Goal: Transaction & Acquisition: Subscribe to service/newsletter

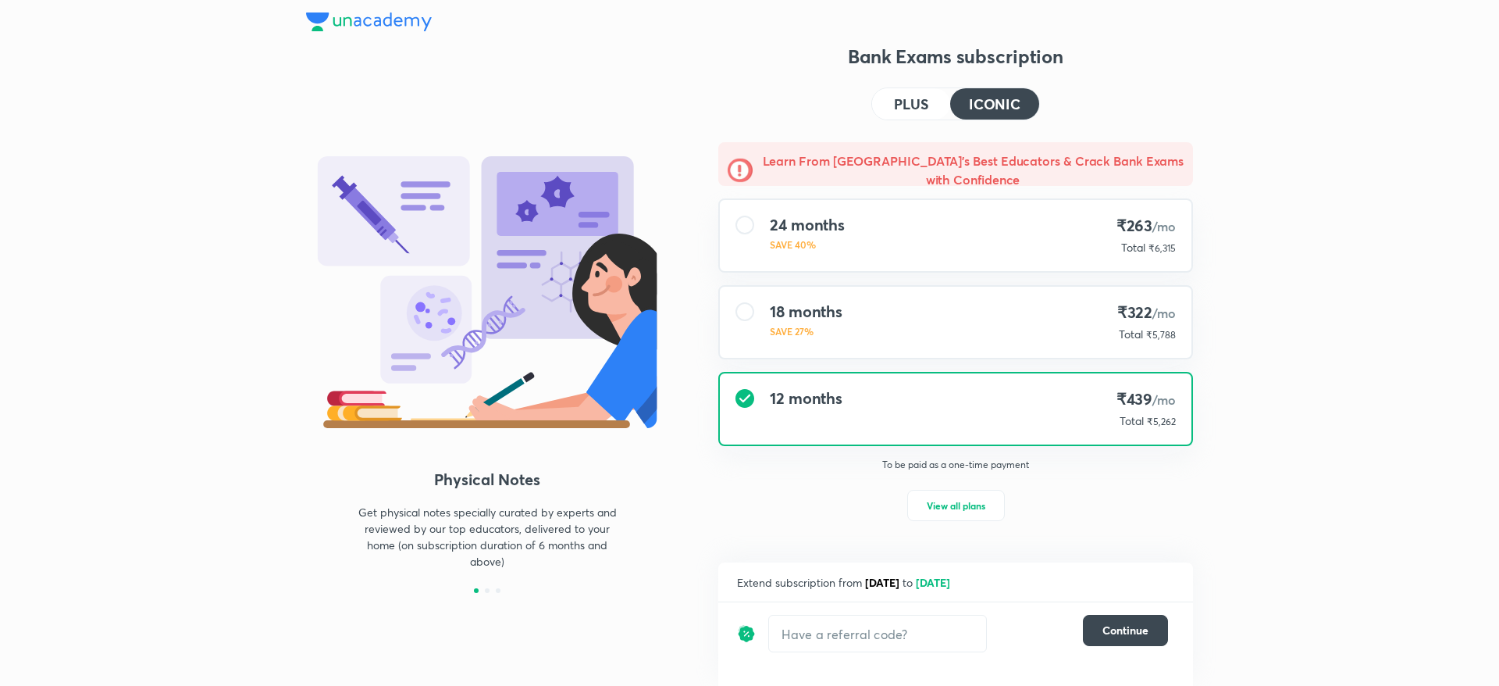
click at [913, 107] on h4 "PLUS" at bounding box center [911, 104] width 34 height 14
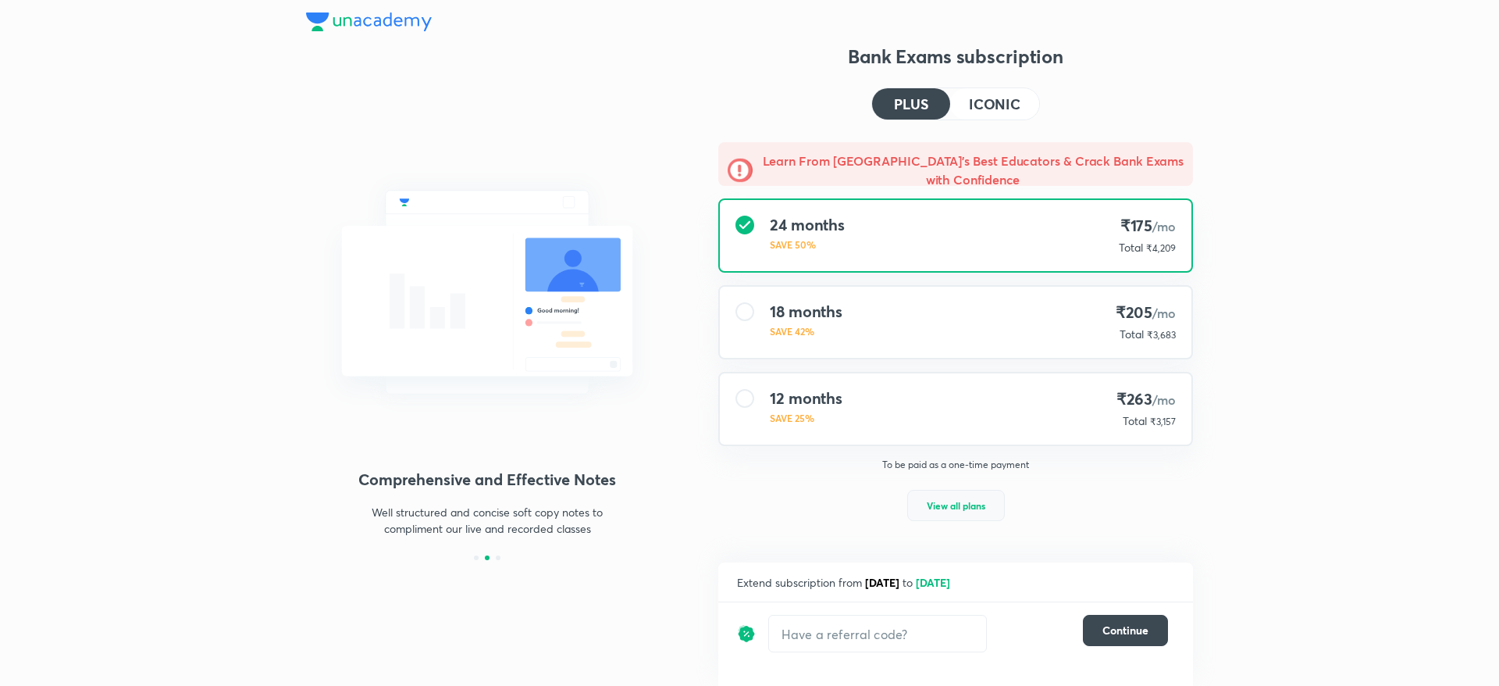
click at [949, 500] on span "View all plans" at bounding box center [956, 505] width 59 height 16
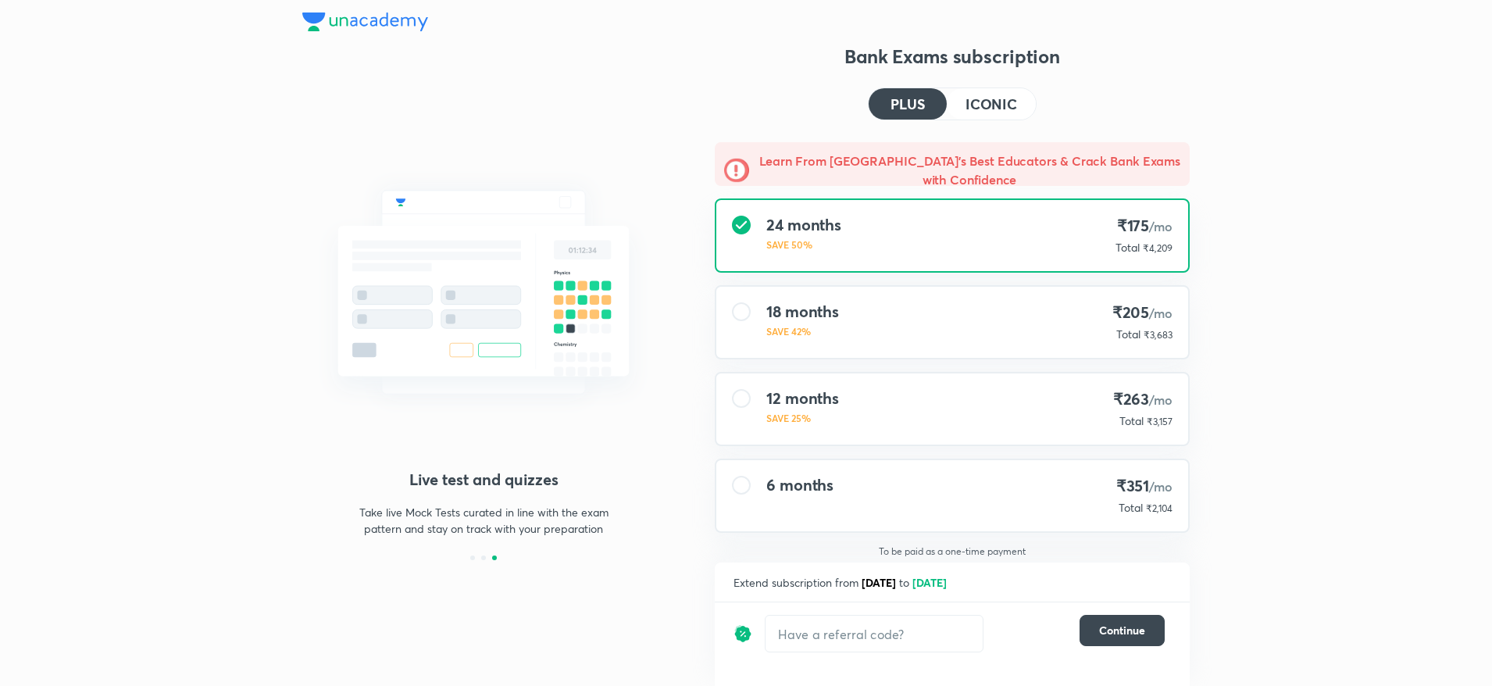
scroll to position [6, 0]
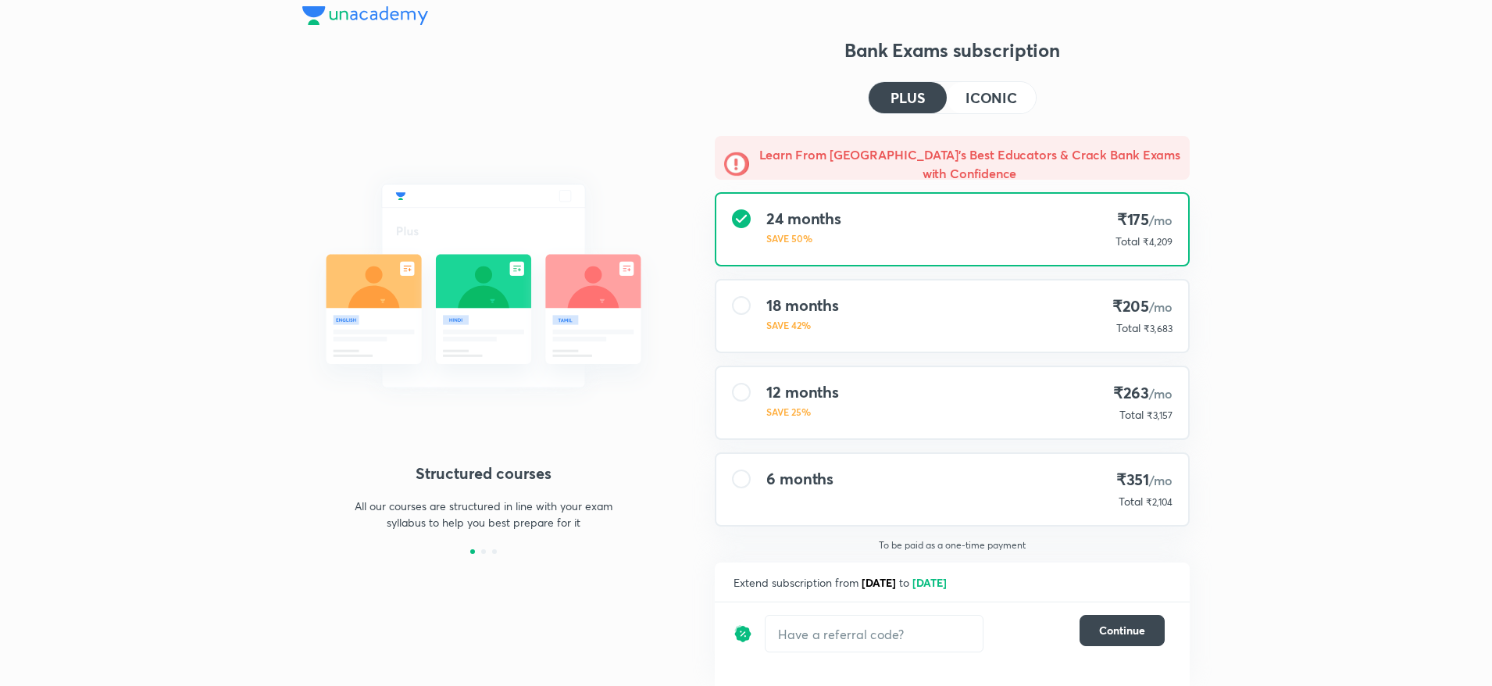
click at [1000, 101] on h4 "ICONIC" at bounding box center [991, 98] width 52 height 14
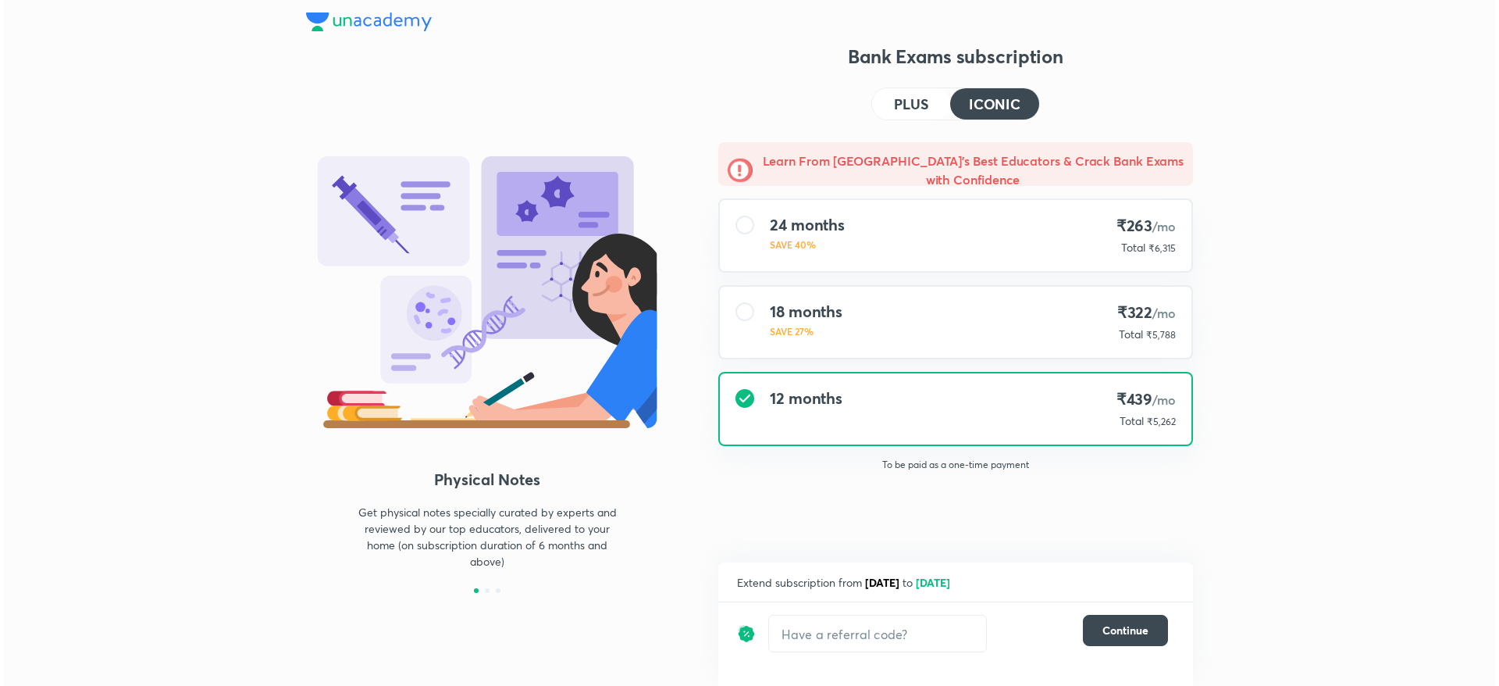
scroll to position [0, 0]
click at [914, 105] on h4 "PLUS" at bounding box center [911, 104] width 34 height 14
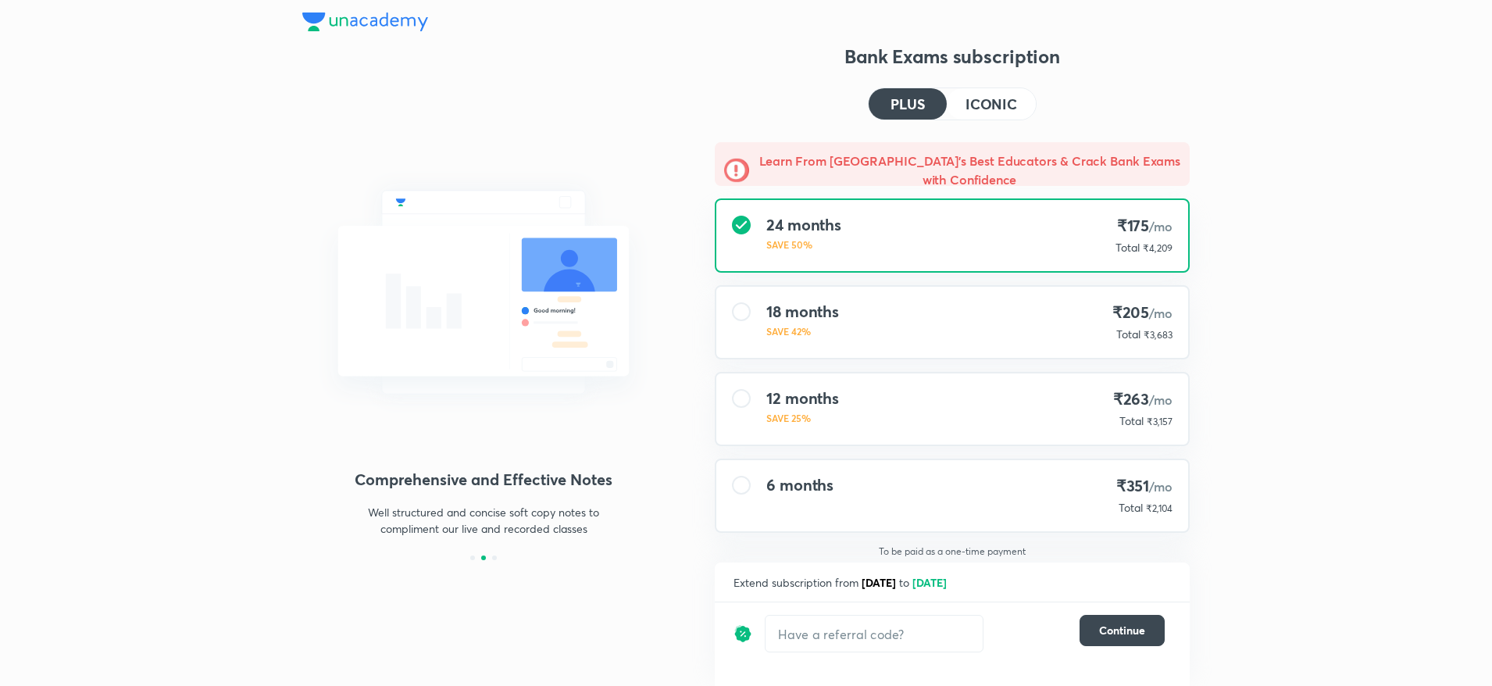
click at [1000, 102] on h4 "ICONIC" at bounding box center [991, 104] width 52 height 14
